Goal: Information Seeking & Learning: Learn about a topic

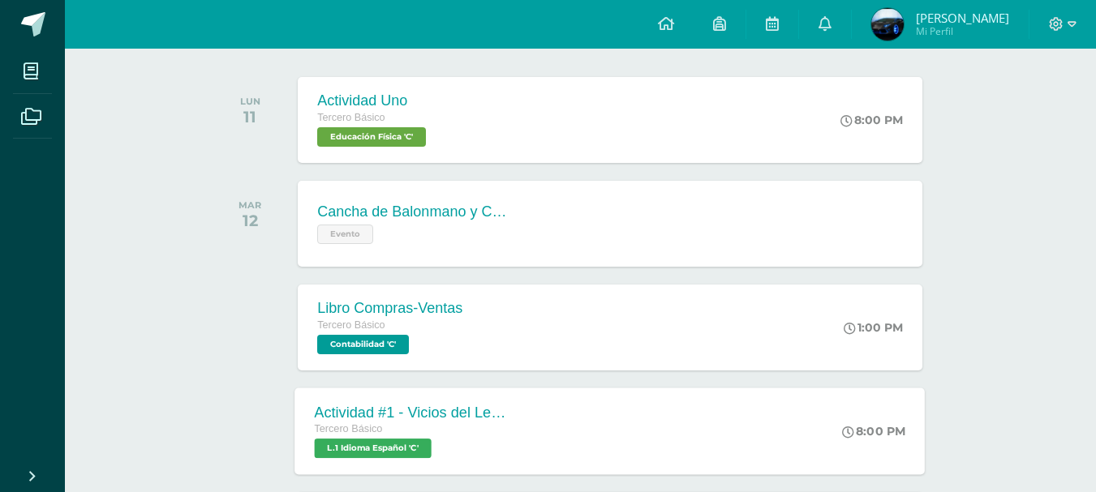
scroll to position [325, 0]
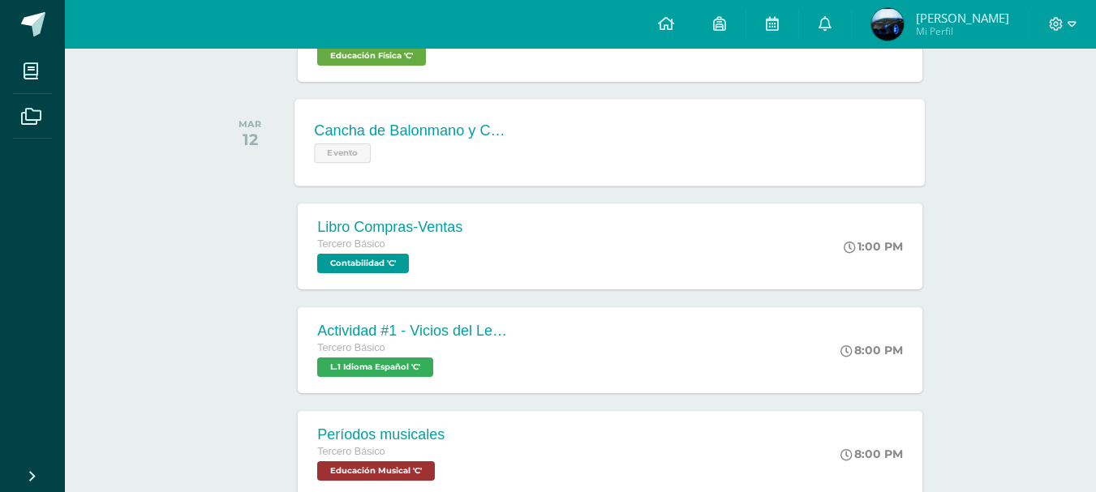
click at [544, 107] on div "Cancha de Balonmano y Contenido Evento Cancha de Balonmano y Contenido Evento F…" at bounding box center [610, 142] width 630 height 87
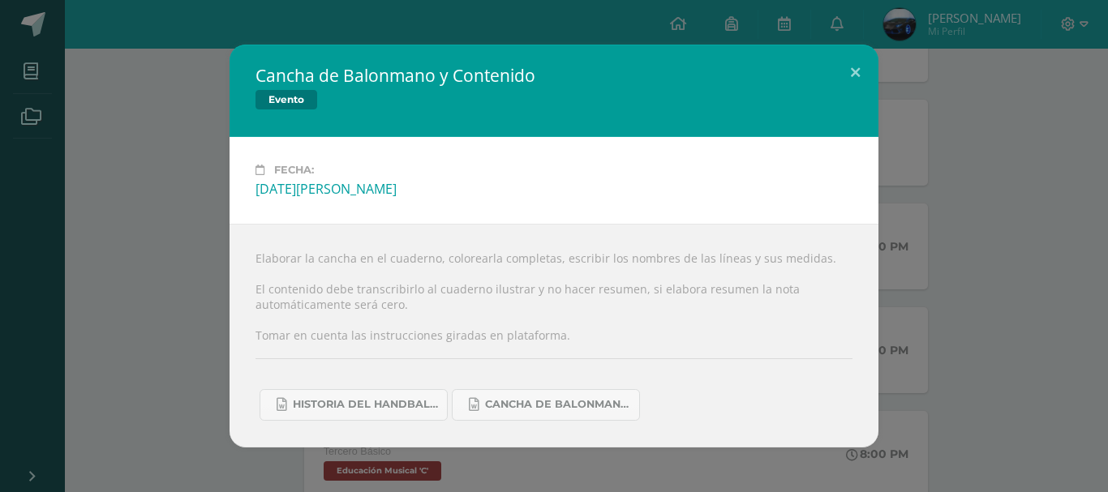
click at [1078, 211] on div "Cancha de Balonmano y Contenido Evento Fecha: Martes 12 de Agosto Elaborar la c…" at bounding box center [553, 246] width 1095 height 402
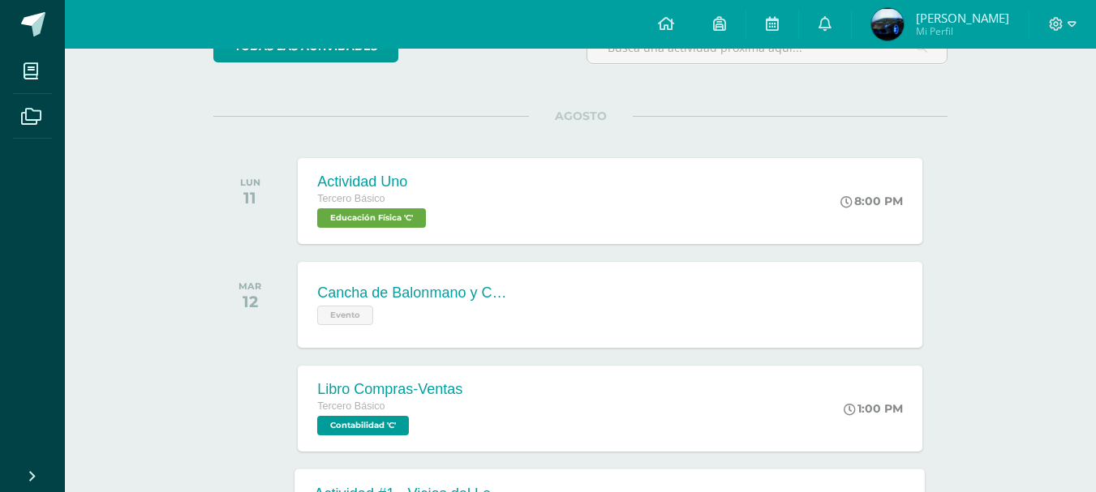
scroll to position [243, 0]
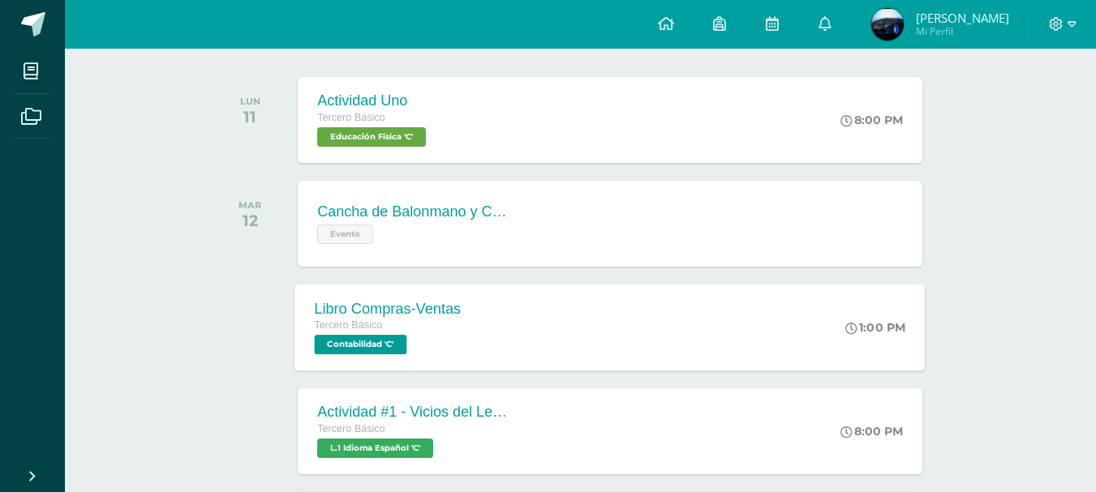
click at [521, 346] on div "Libro Compras-Ventas Tercero Básico Contabilidad 'C' 1:00 PM Libro Compras-Vent…" at bounding box center [610, 327] width 630 height 87
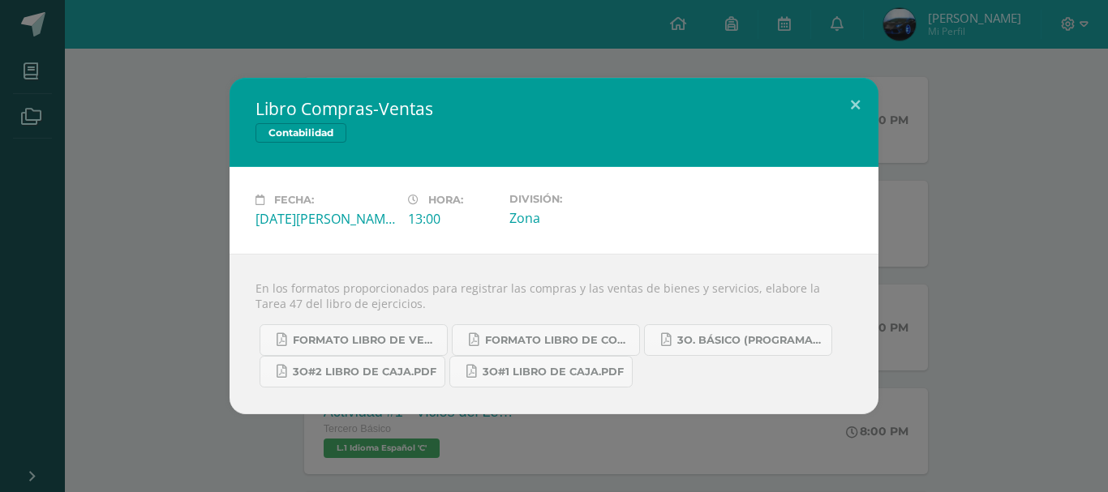
click at [891, 307] on div "Libro Compras-Ventas Contabilidad Fecha: Martes 12 de Agosto Hora: 13:00 Divisi…" at bounding box center [553, 246] width 1095 height 337
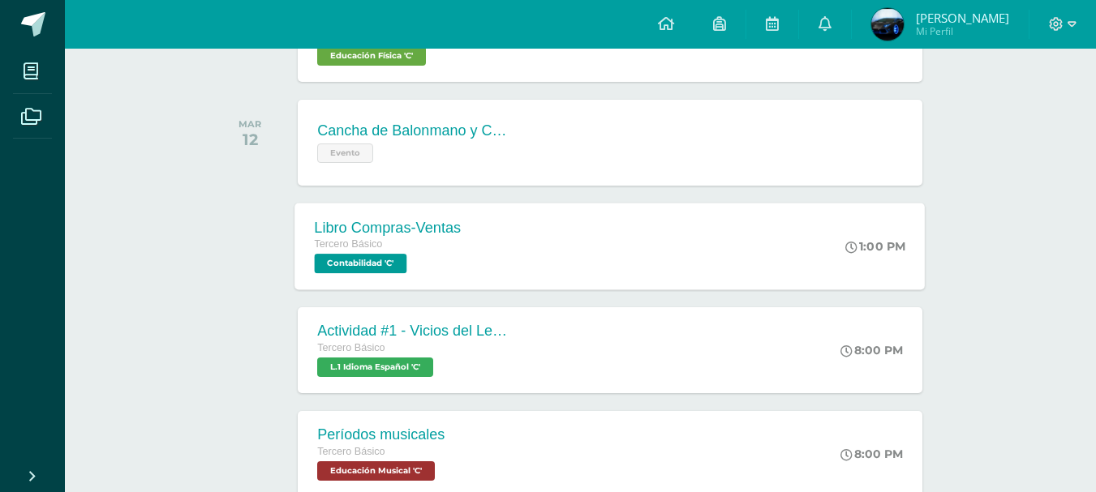
scroll to position [406, 0]
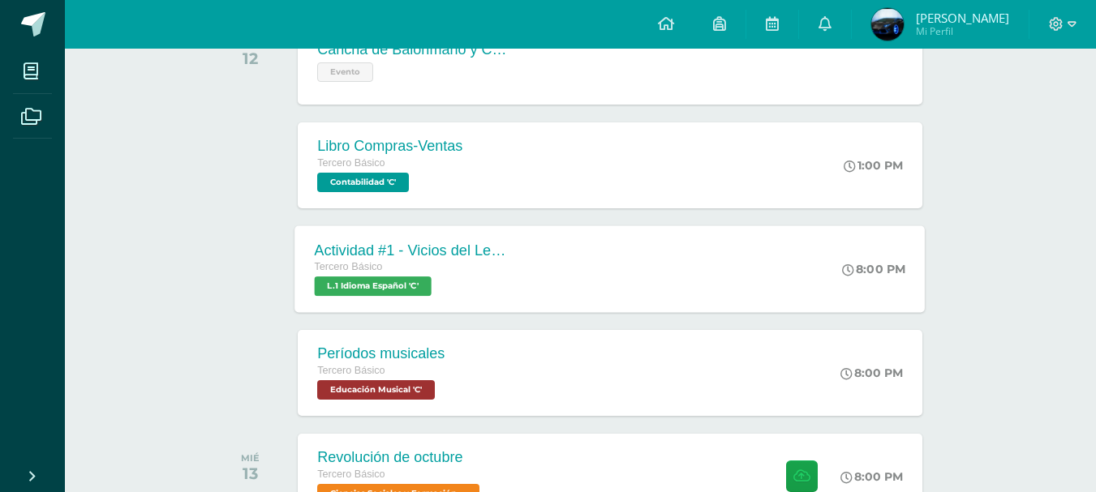
click at [561, 255] on div "Actividad #1 - Vicios del LenguaJe Tercero Básico L.1 Idioma Español 'C' 8:00 P…" at bounding box center [610, 269] width 630 height 87
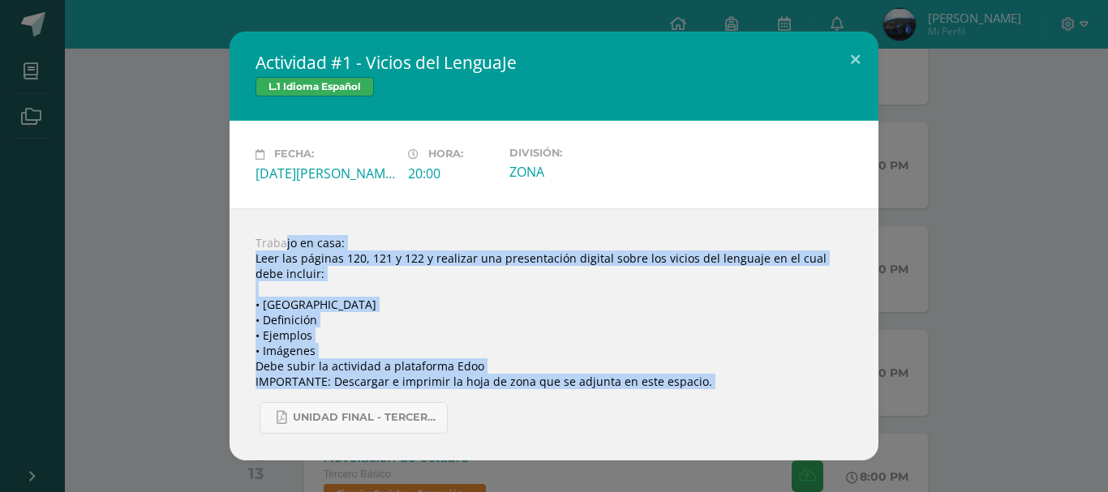
drag, startPoint x: 247, startPoint y: 242, endPoint x: 772, endPoint y: 390, distance: 545.5
click at [772, 390] on div "Trabajo en casa: Leer las páginas 120, 121 y 122 y realizar una presentación di…" at bounding box center [554, 335] width 649 height 252
click at [1040, 294] on div "Actividad #1 - Vicios del LenguaJe L.1 Idioma Español Fecha: Martes 12 de Agost…" at bounding box center [553, 246] width 1095 height 428
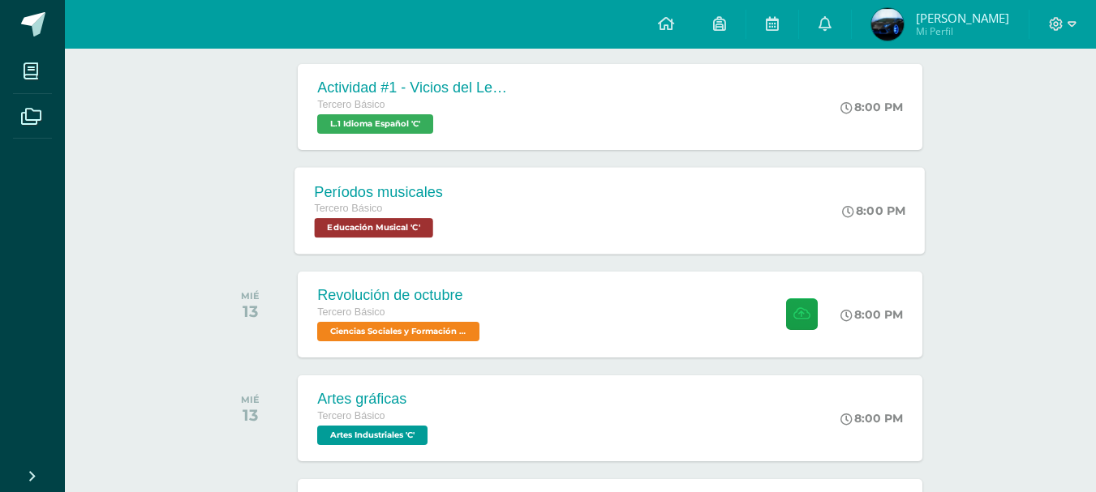
scroll to position [649, 0]
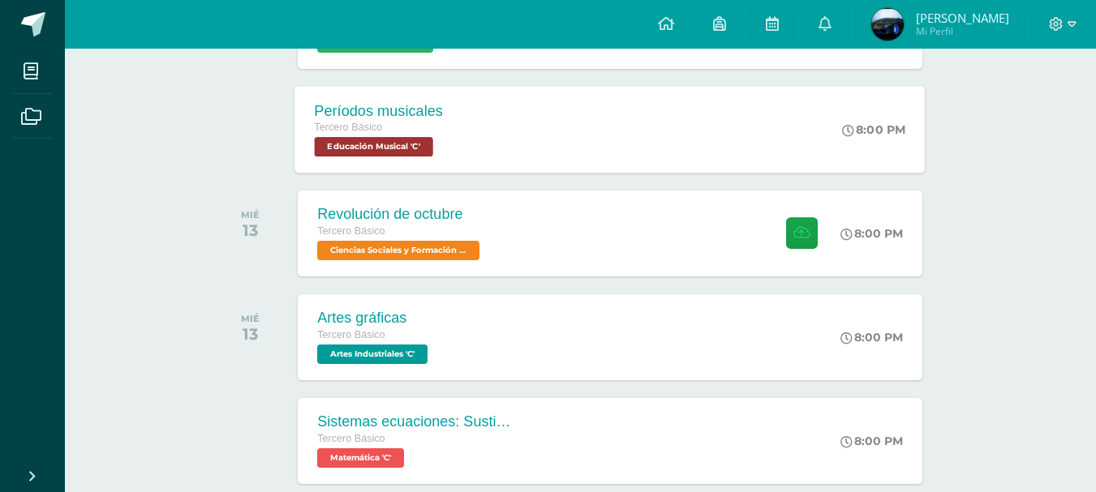
click at [501, 126] on div "Períodos musicales Tercero Básico Educación Musical 'C' 8:00 PM Períodos musica…" at bounding box center [610, 129] width 630 height 87
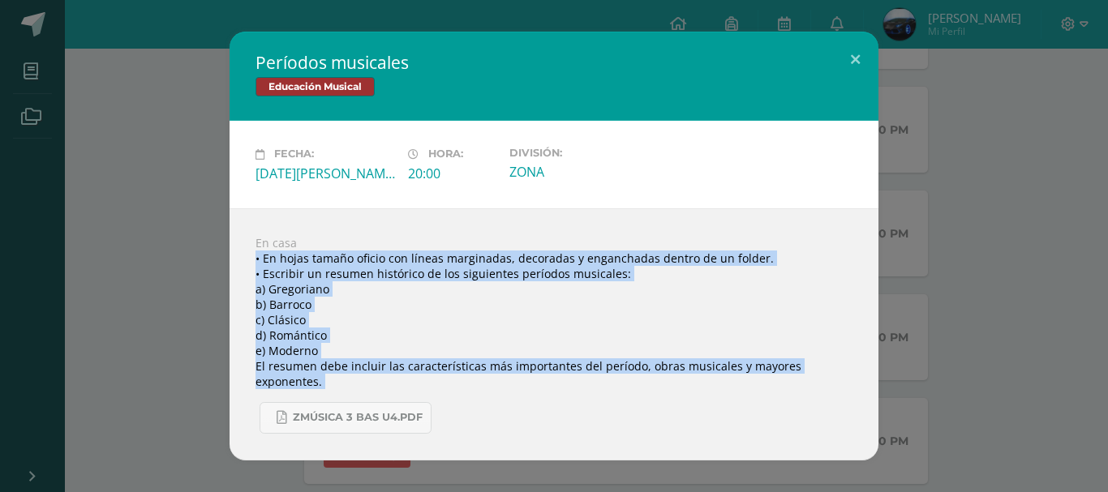
drag, startPoint x: 253, startPoint y: 252, endPoint x: 664, endPoint y: 393, distance: 433.9
click at [679, 395] on div "En casa • En hojas tamaño oficio con líneas marginadas, decoradas y enganchadas…" at bounding box center [554, 335] width 649 height 252
copy body "• En hojas tamaño oficio con líneas marginadas, decoradas y enganchadas dentro …"
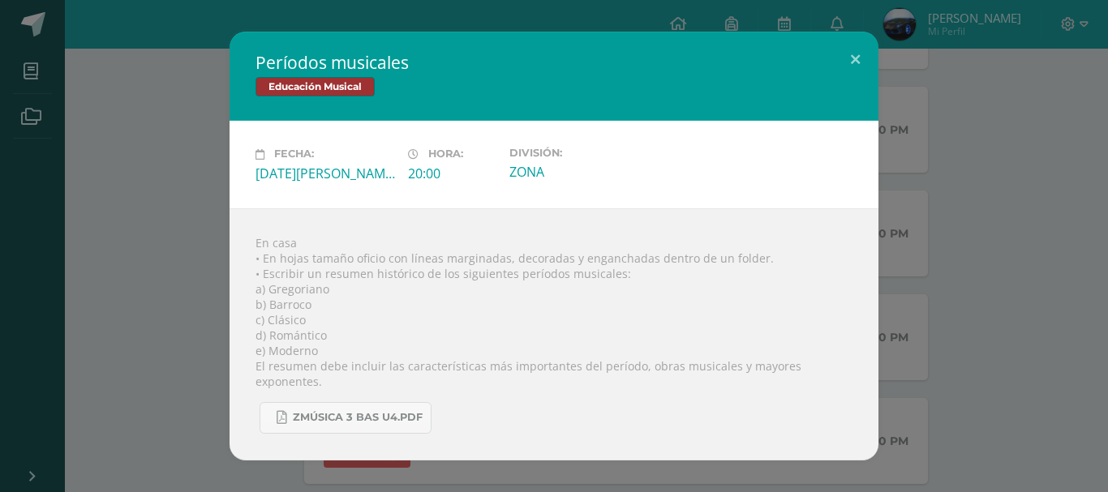
click at [196, 91] on div "Períodos musicales Educación Musical Fecha: Martes 12 de Agosto Hora: 20:00 Div…" at bounding box center [553, 246] width 1095 height 428
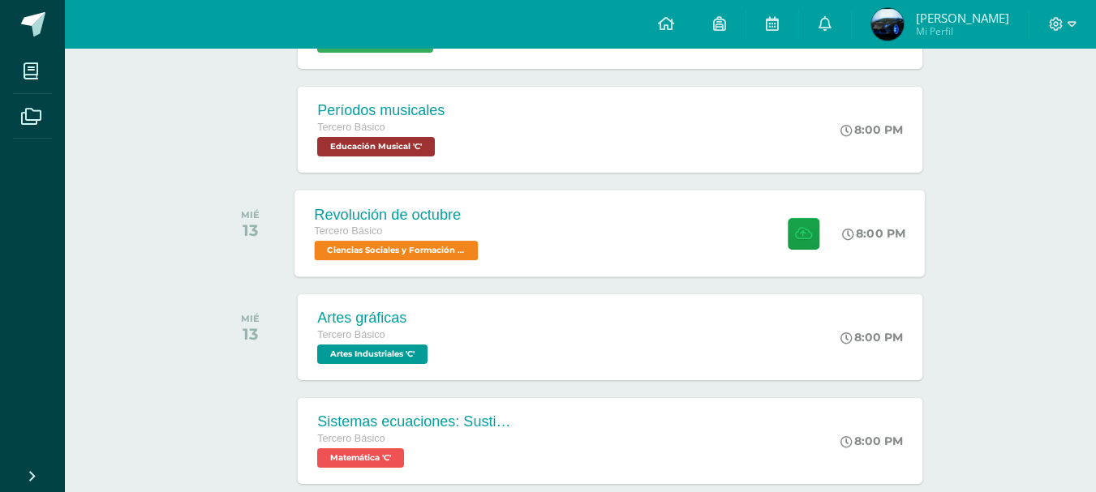
click at [568, 244] on div "Revolución de octubre Tercero Básico Ciencias Sociales y Formación Ciudadana 'C…" at bounding box center [610, 233] width 630 height 87
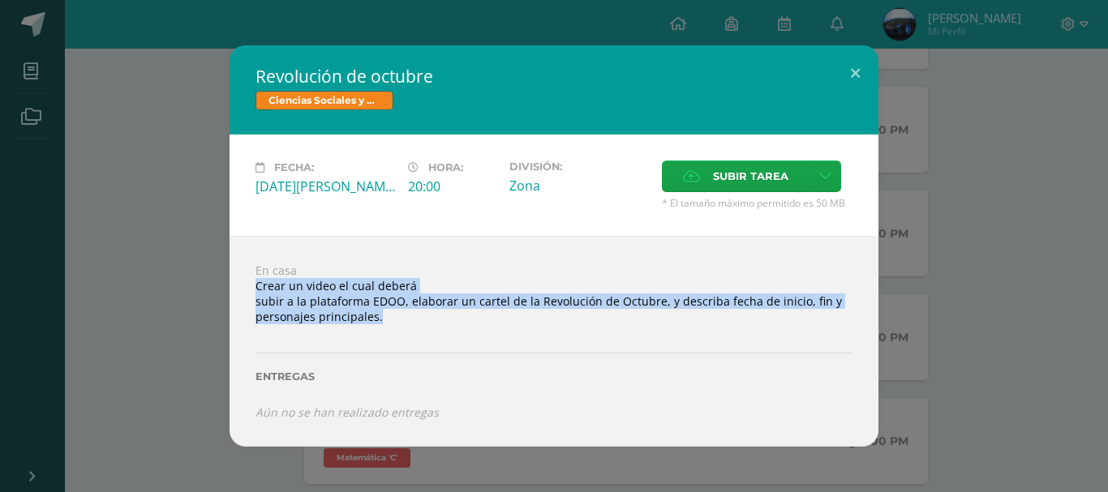
drag, startPoint x: 252, startPoint y: 280, endPoint x: 467, endPoint y: 317, distance: 218.2
click at [467, 317] on div "En casa Crear un video el cual deberá subir a la plataforma EDOO, elaborar un c…" at bounding box center [554, 341] width 649 height 210
click at [959, 281] on div "Revolución de octubre Ciencias Sociales y Formación Ciudadana Fecha: Miércoles …" at bounding box center [553, 245] width 1095 height 401
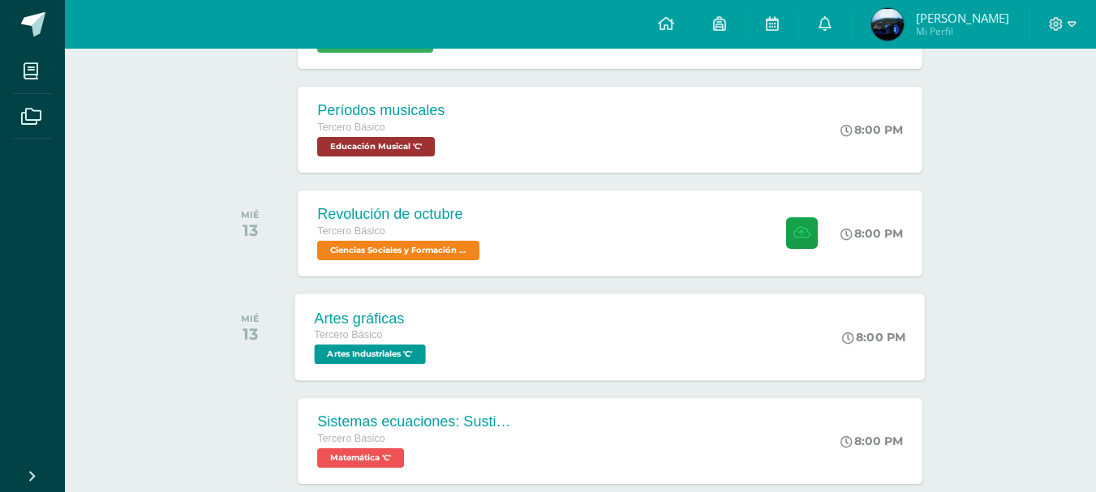
scroll to position [406, 0]
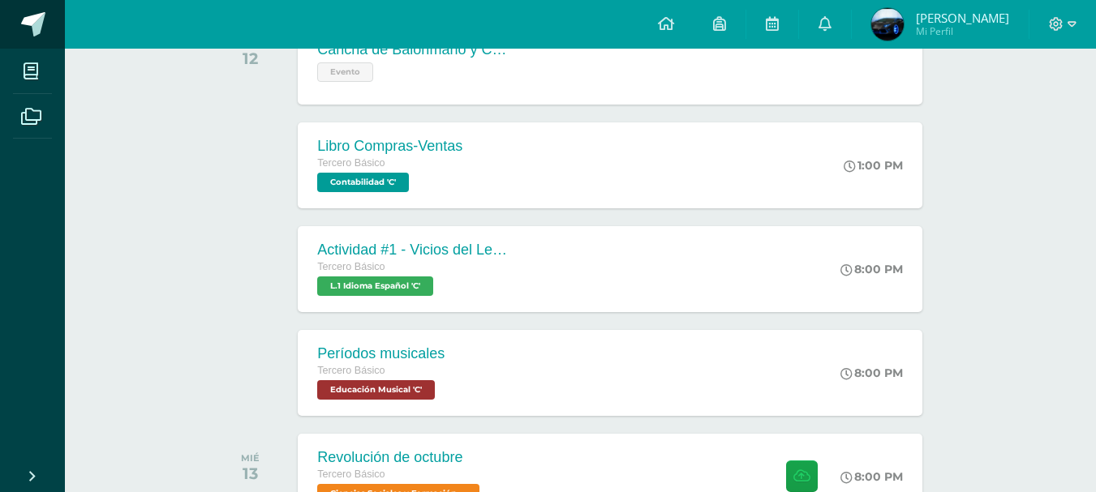
click at [34, 35] on span at bounding box center [33, 24] width 24 height 24
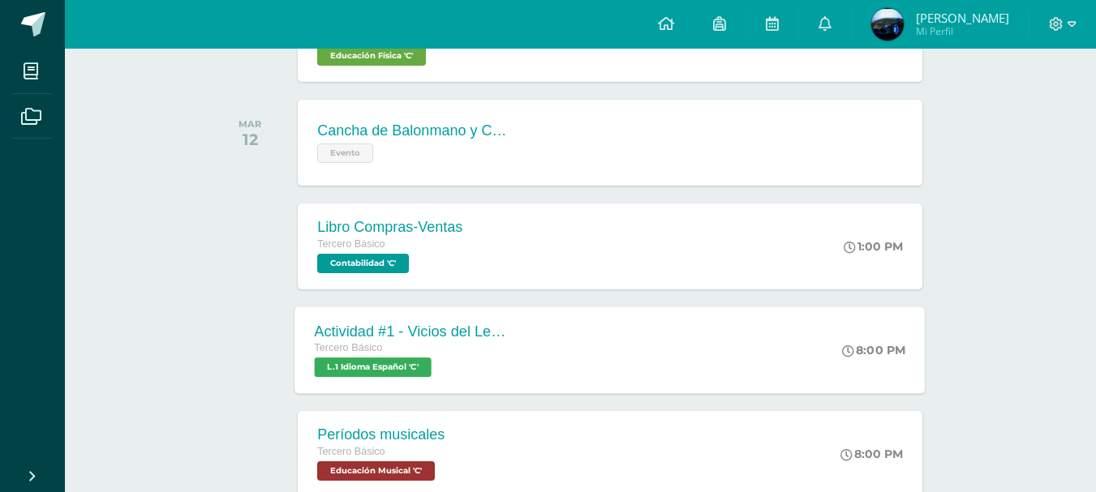
scroll to position [487, 0]
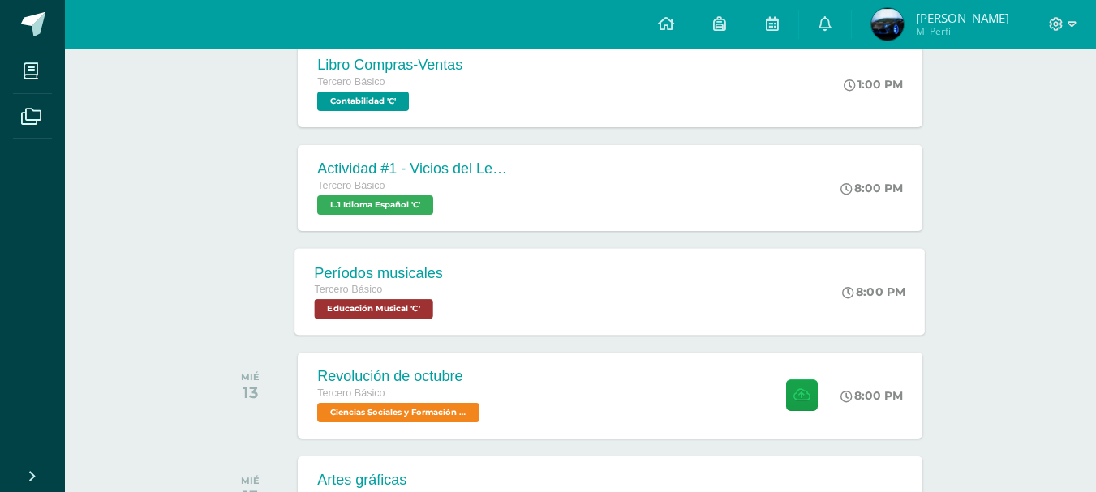
click at [554, 300] on div "Períodos musicales Tercero Básico Educación Musical 'C' 8:00 PM Períodos musica…" at bounding box center [610, 291] width 630 height 87
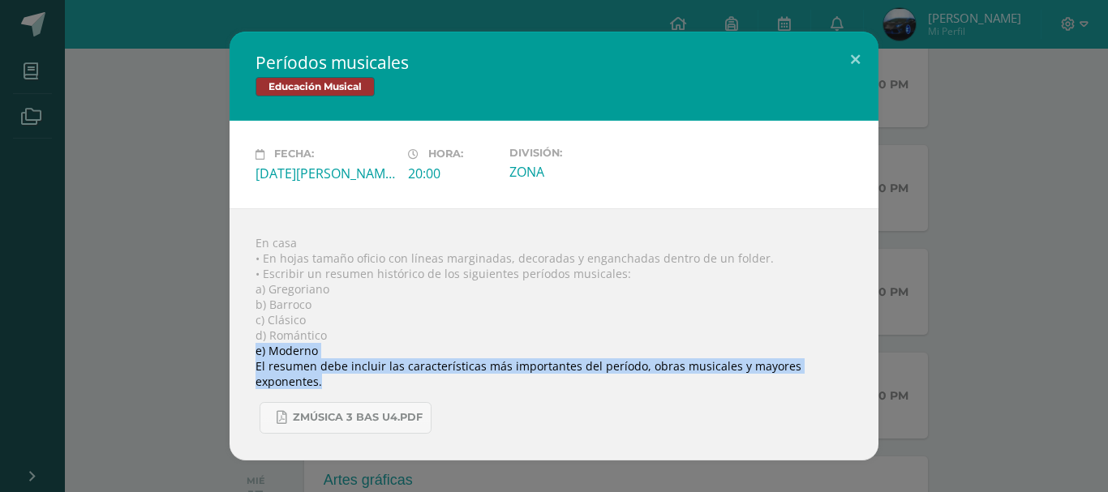
drag, startPoint x: 253, startPoint y: 356, endPoint x: 789, endPoint y: 388, distance: 536.4
click at [789, 388] on div "En casa • En hojas tamaño oficio con líneas marginadas, decoradas y enganchadas…" at bounding box center [554, 335] width 649 height 252
click at [350, 361] on div "En casa • En hojas tamaño oficio con líneas marginadas, decoradas y enganchadas…" at bounding box center [554, 335] width 649 height 252
click at [313, 371] on div "En casa • En hojas tamaño oficio con líneas marginadas, decoradas y enganchadas…" at bounding box center [554, 335] width 649 height 252
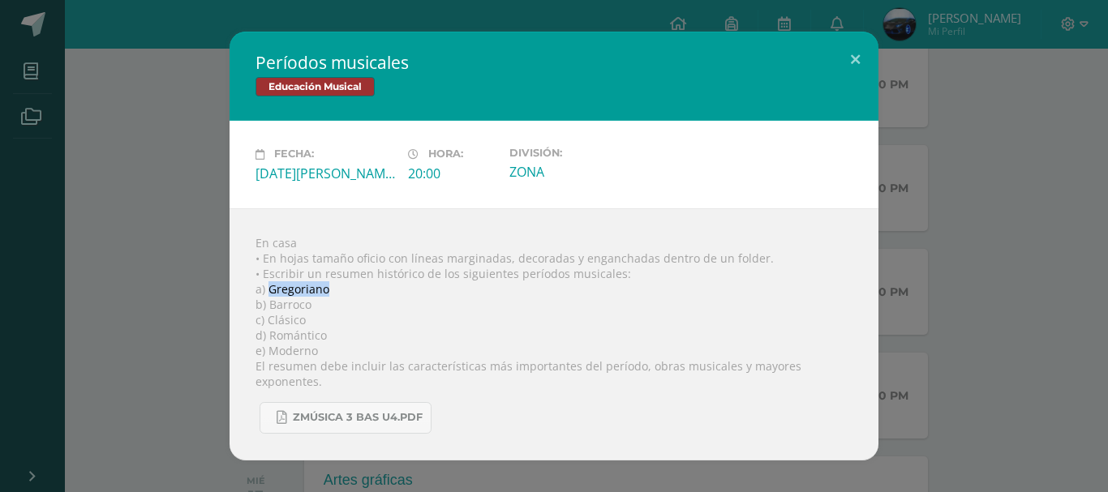
drag, startPoint x: 269, startPoint y: 282, endPoint x: 344, endPoint y: 293, distance: 75.5
click at [344, 293] on div "En casa • En hojas tamaño oficio con líneas marginadas, decoradas y enganchadas…" at bounding box center [554, 335] width 649 height 252
copy div "Gregoriano"
click at [156, 253] on div "Períodos musicales Educación Musical Fecha: Martes 12 de Agosto Hora: 20:00 Div…" at bounding box center [553, 246] width 1095 height 428
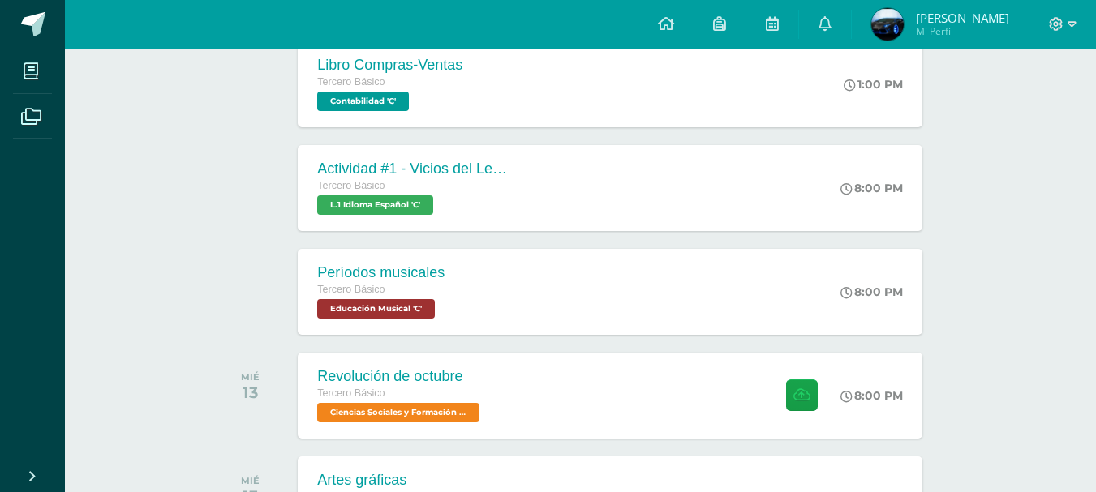
scroll to position [325, 0]
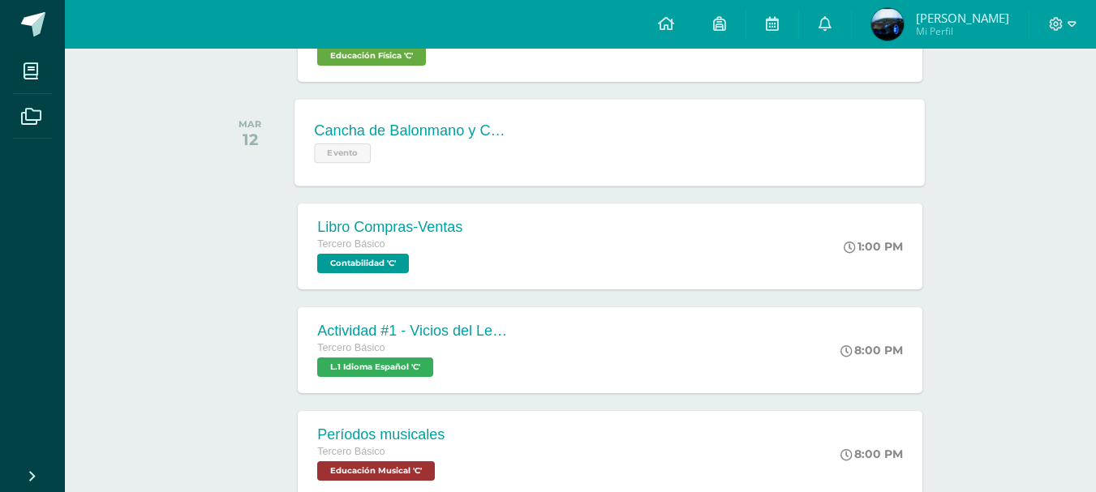
click at [478, 164] on div "Cancha de Balonmano y Contenido Evento" at bounding box center [413, 142] width 236 height 87
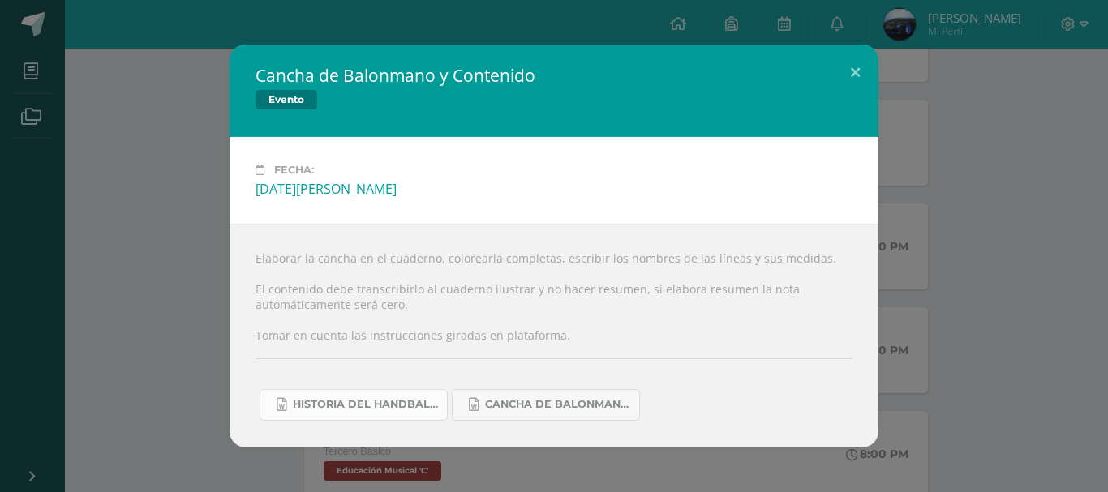
click at [329, 402] on span "Historia del handball.docx" at bounding box center [366, 404] width 146 height 13
click at [575, 402] on span "Cancha de Balonmano.docx" at bounding box center [558, 404] width 146 height 13
click at [938, 135] on div "Cancha de Balonmano y Contenido Evento Fecha: Martes 12 de Agosto Elaborar la c…" at bounding box center [553, 246] width 1095 height 402
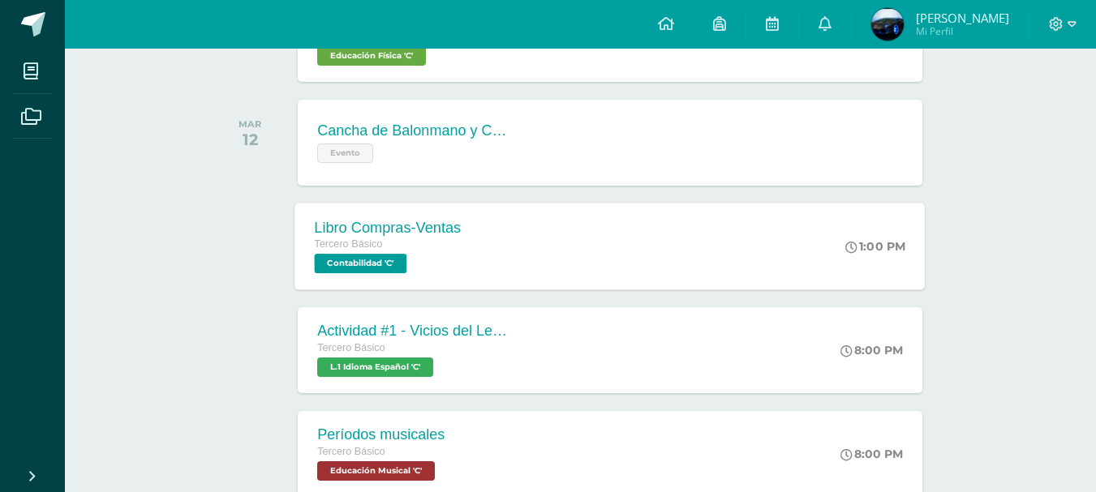
scroll to position [162, 0]
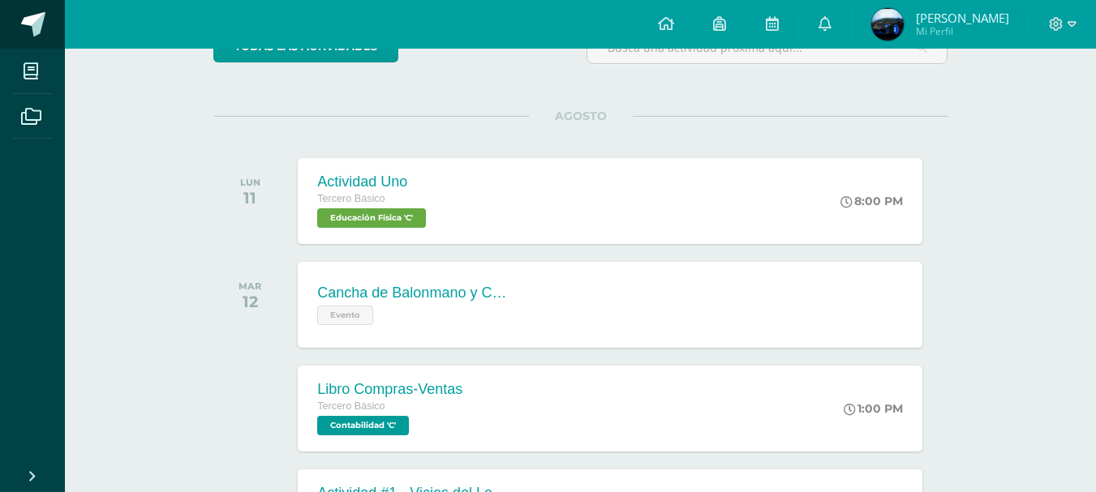
click at [28, 10] on link at bounding box center [32, 24] width 65 height 49
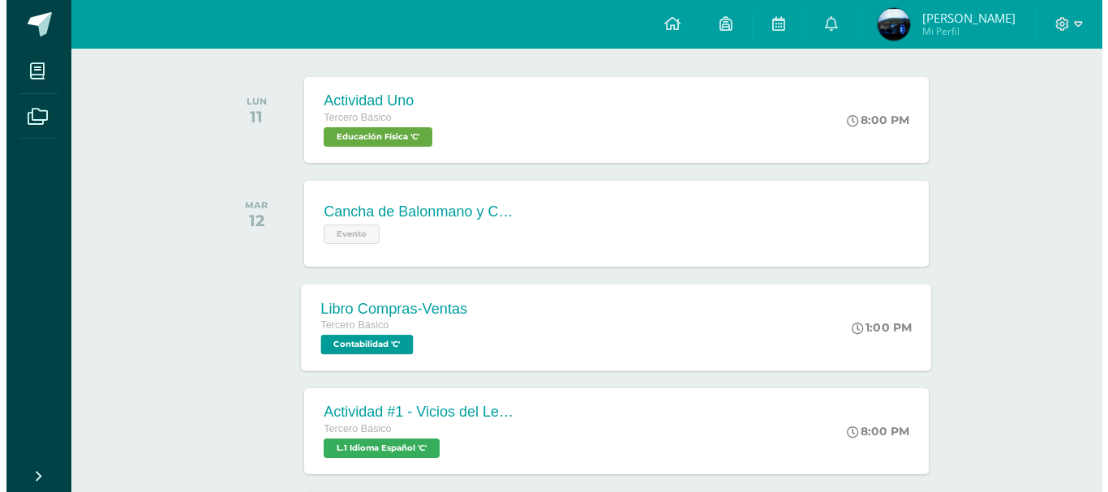
scroll to position [406, 0]
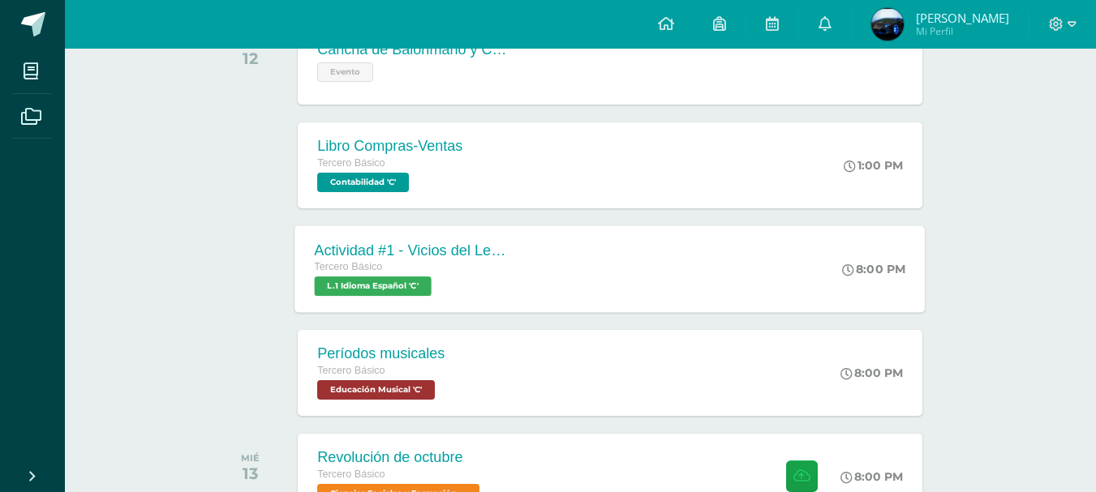
click at [538, 268] on div "Actividad #1 - Vicios del LenguaJe Tercero Básico L.1 Idioma Español 'C' 8:00 P…" at bounding box center [610, 269] width 630 height 87
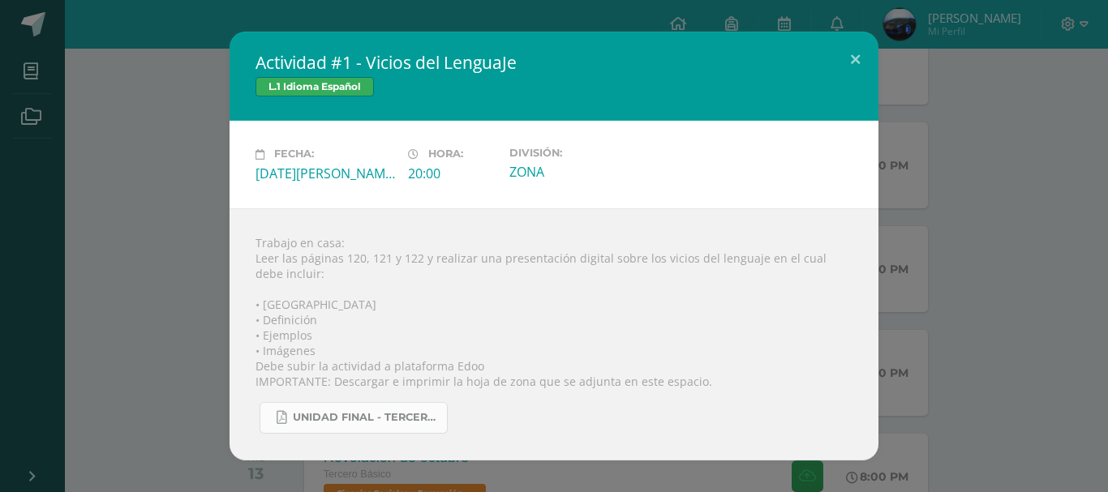
click at [382, 415] on span "UNIDAD FINAL - TERCERO BASICO A-B-C.pdf" at bounding box center [366, 417] width 146 height 13
